Goal: Navigation & Orientation: Go to known website

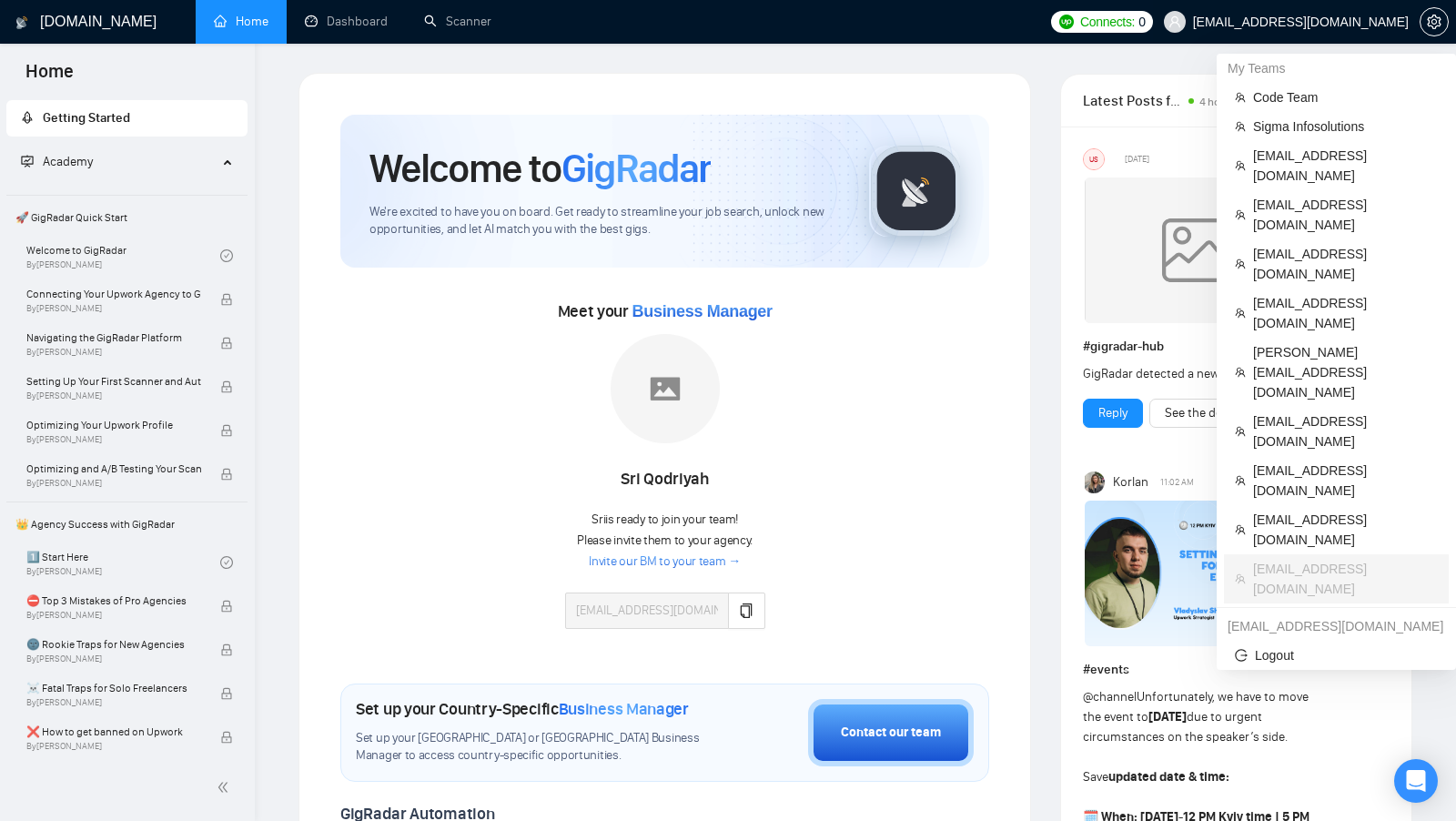
click at [1313, 22] on span "ratechagency@gmail.com" at bounding box center [1301, 22] width 216 height 0
copy div "ratechagency@gmail.com"
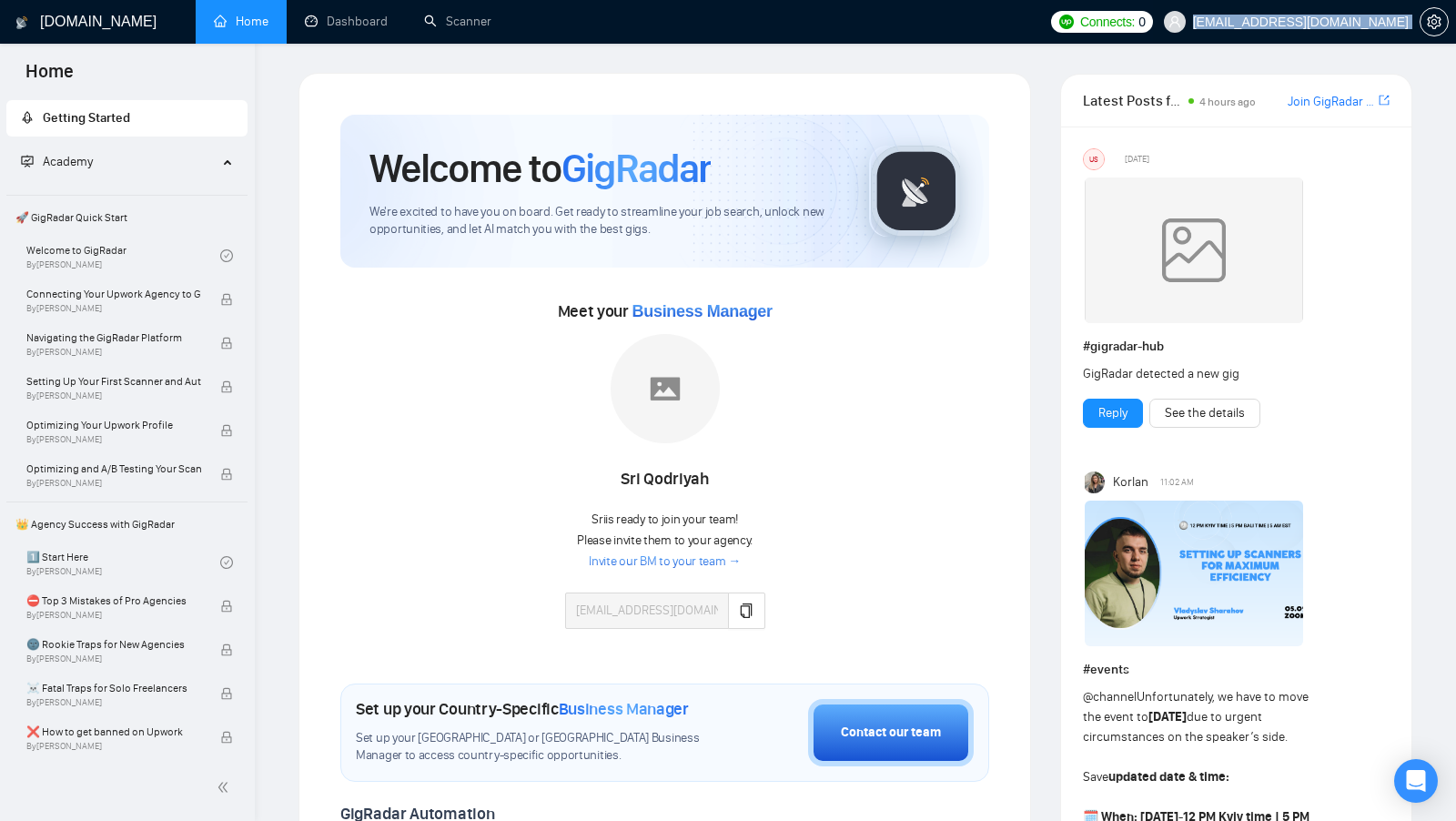
click at [1329, 22] on span "ratechagency@gmail.com" at bounding box center [1301, 22] width 216 height 0
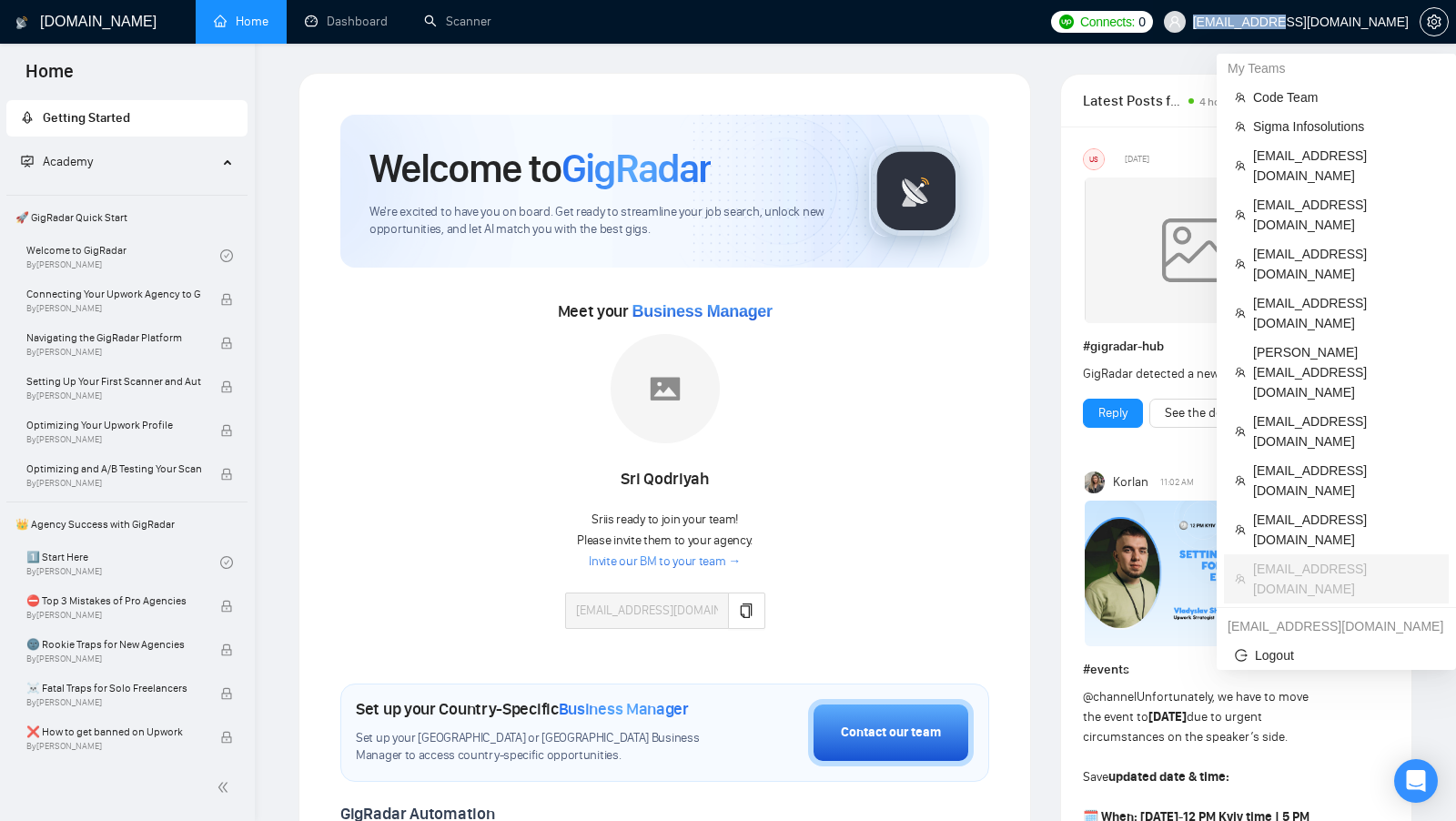
click at [1329, 22] on span "ratechagency@gmail.com" at bounding box center [1301, 22] width 216 height 0
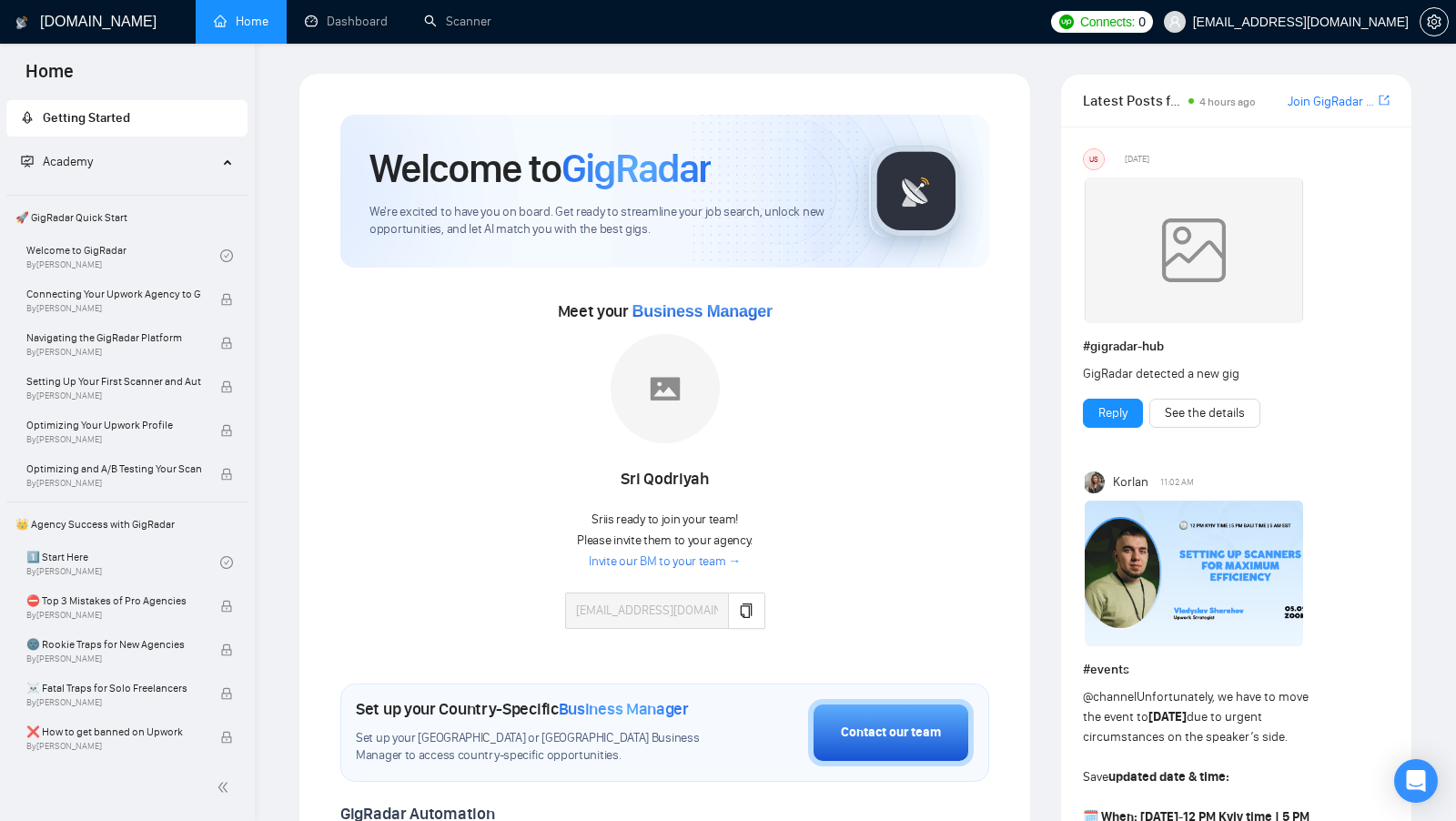
click at [1018, 143] on div "Welcome to GigRadar We're excited to have you on board. Get ready to streamline…" at bounding box center [665, 732] width 733 height 1318
click at [483, 29] on link "Scanner" at bounding box center [458, 21] width 67 height 15
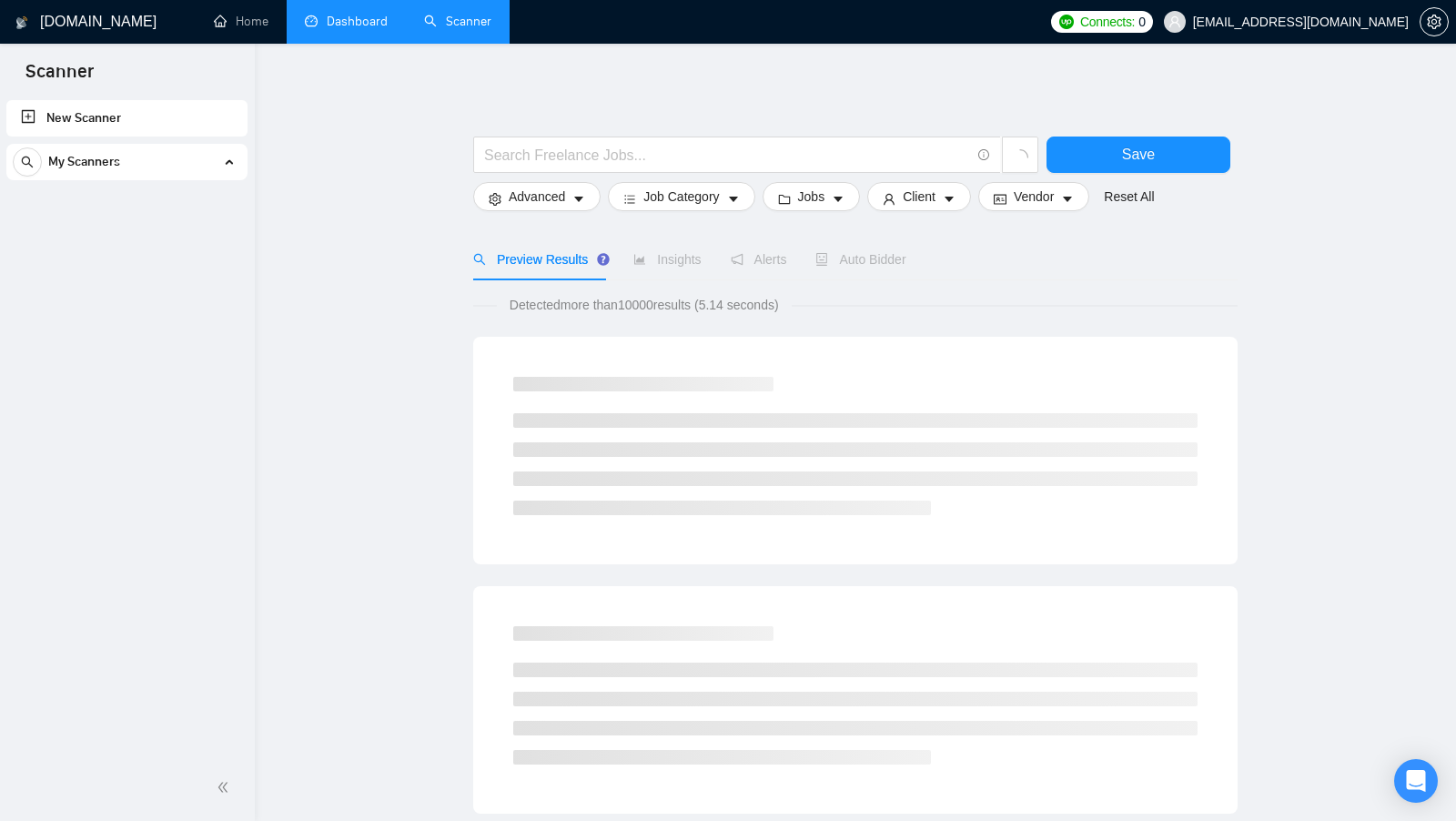
click at [367, 24] on link "Dashboard" at bounding box center [346, 21] width 83 height 15
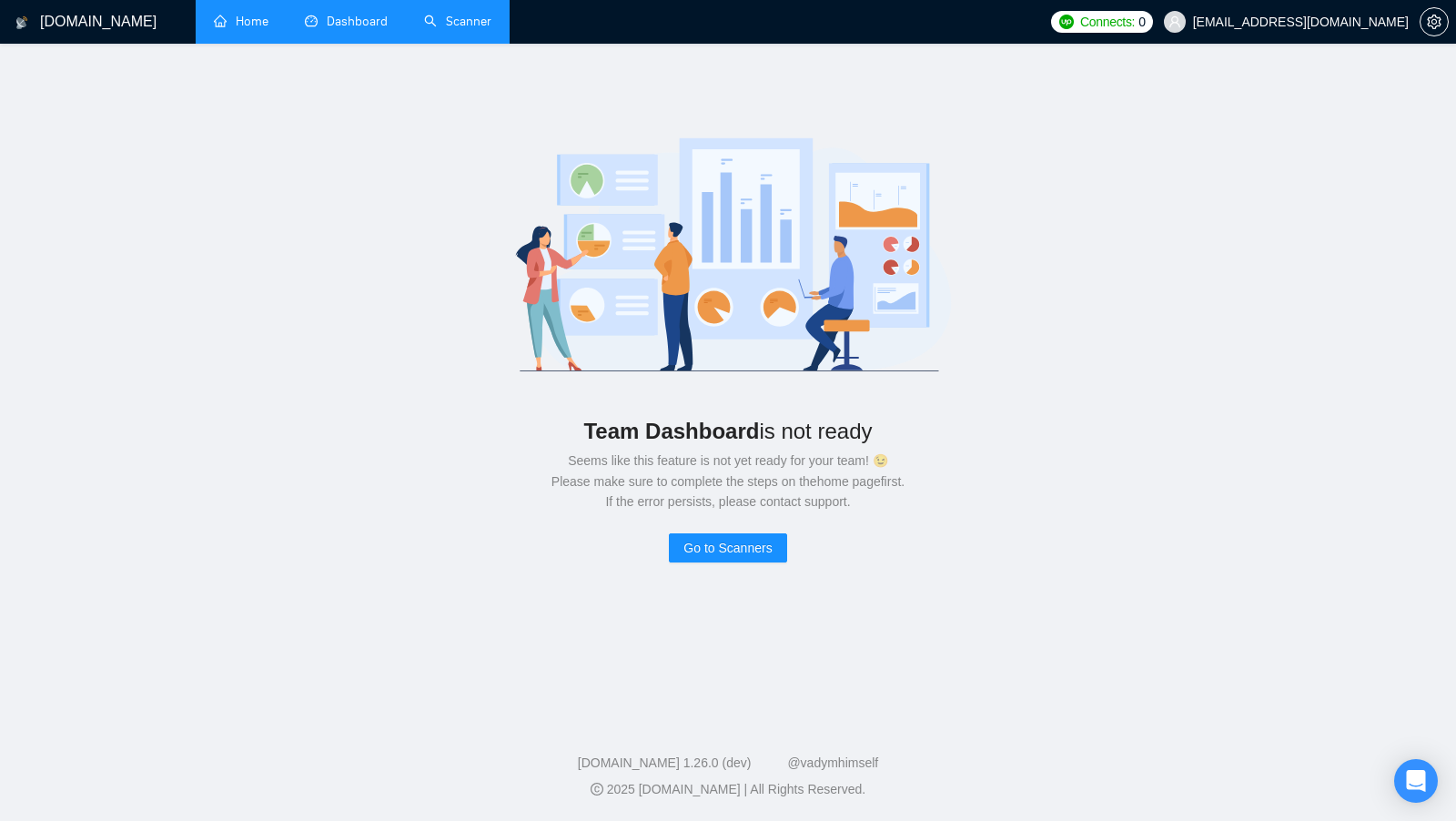
click at [269, 23] on link "Home" at bounding box center [241, 21] width 55 height 15
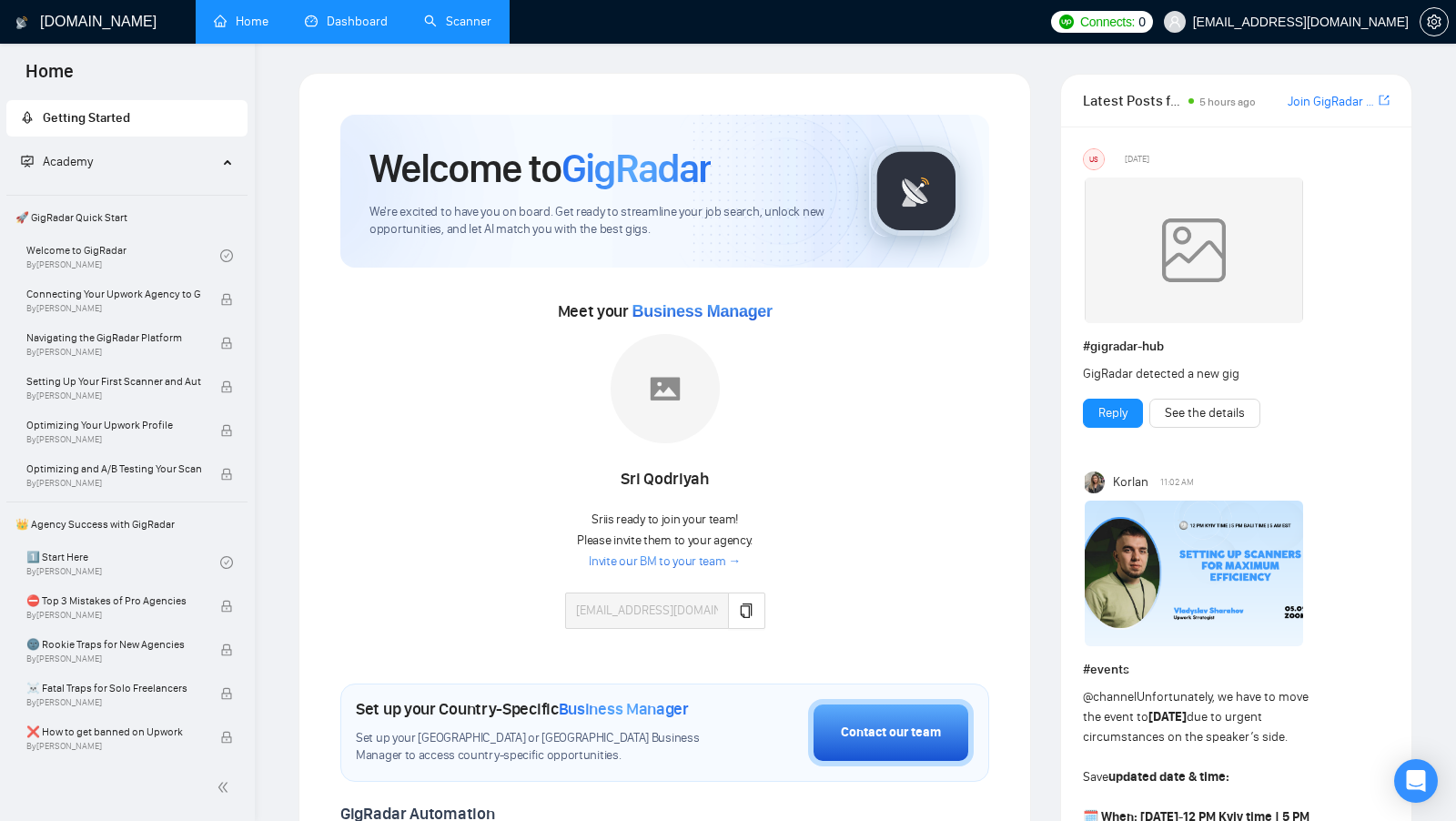
click at [1432, 37] on div at bounding box center [1434, 22] width 29 height 44
click at [1437, 28] on icon "setting" at bounding box center [1434, 22] width 15 height 15
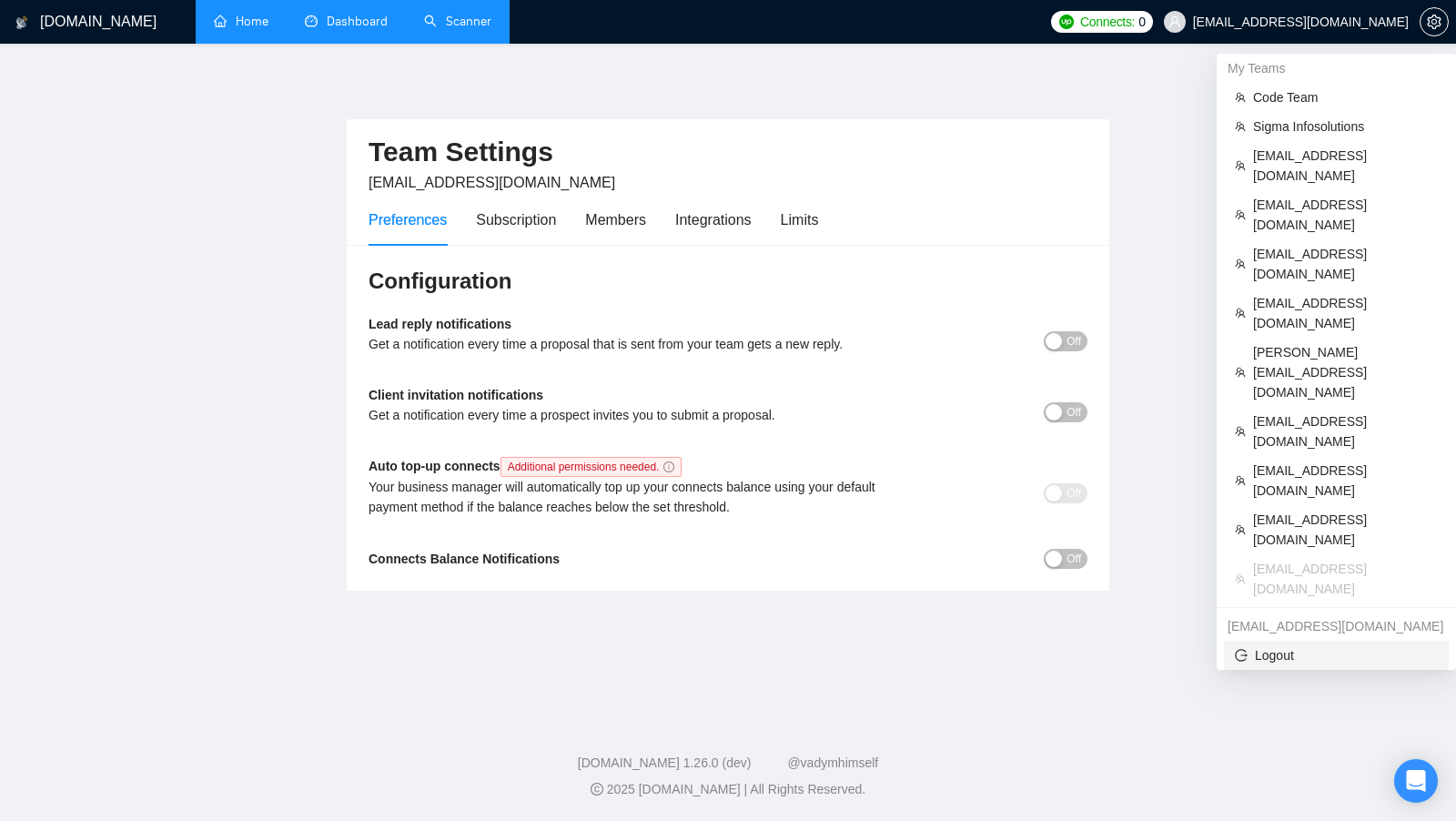
click at [1326, 645] on span "Logout" at bounding box center [1337, 655] width 203 height 20
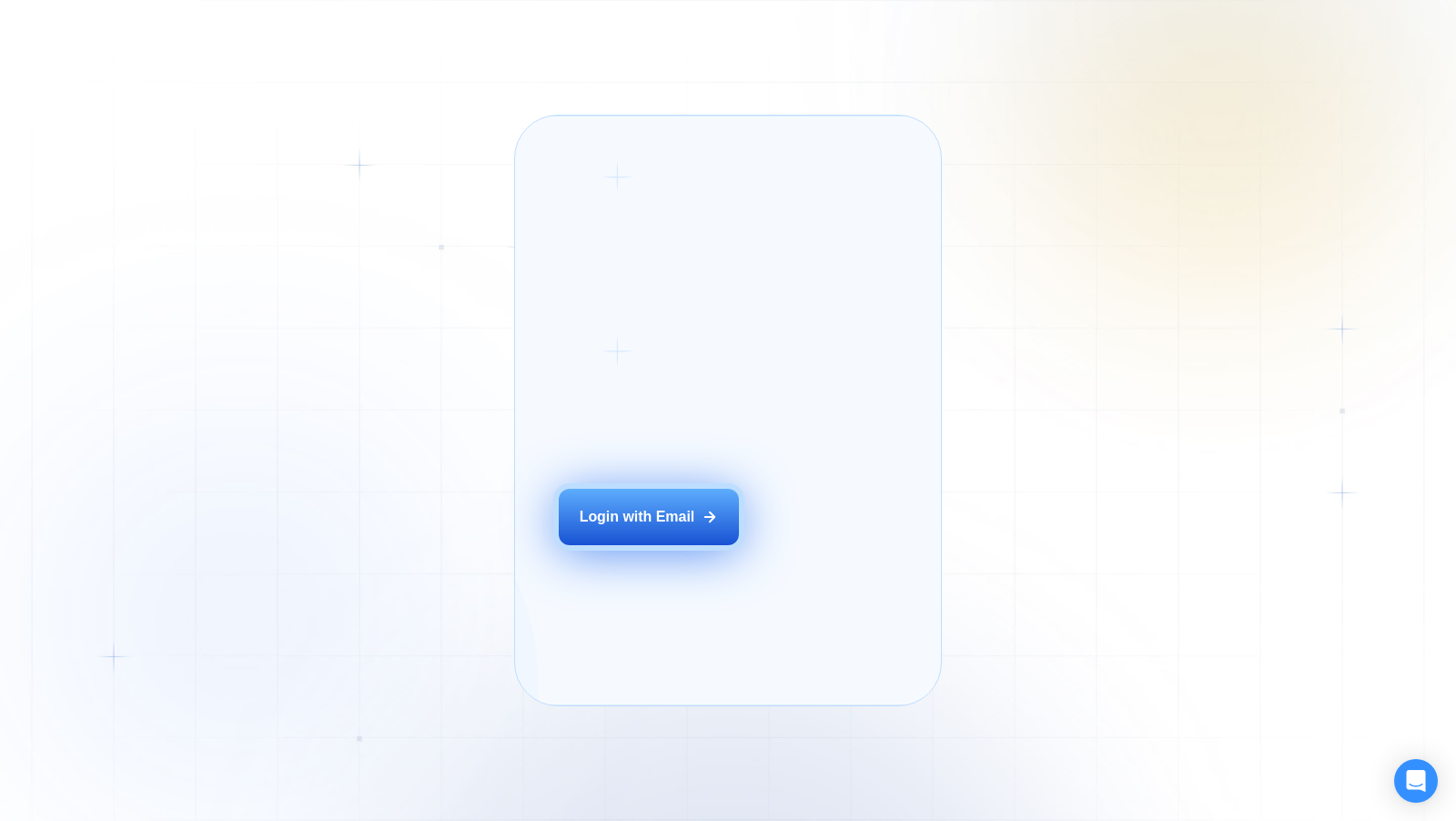
click at [645, 545] on button "Login with Email" at bounding box center [649, 517] width 180 height 56
